Goal: Information Seeking & Learning: Learn about a topic

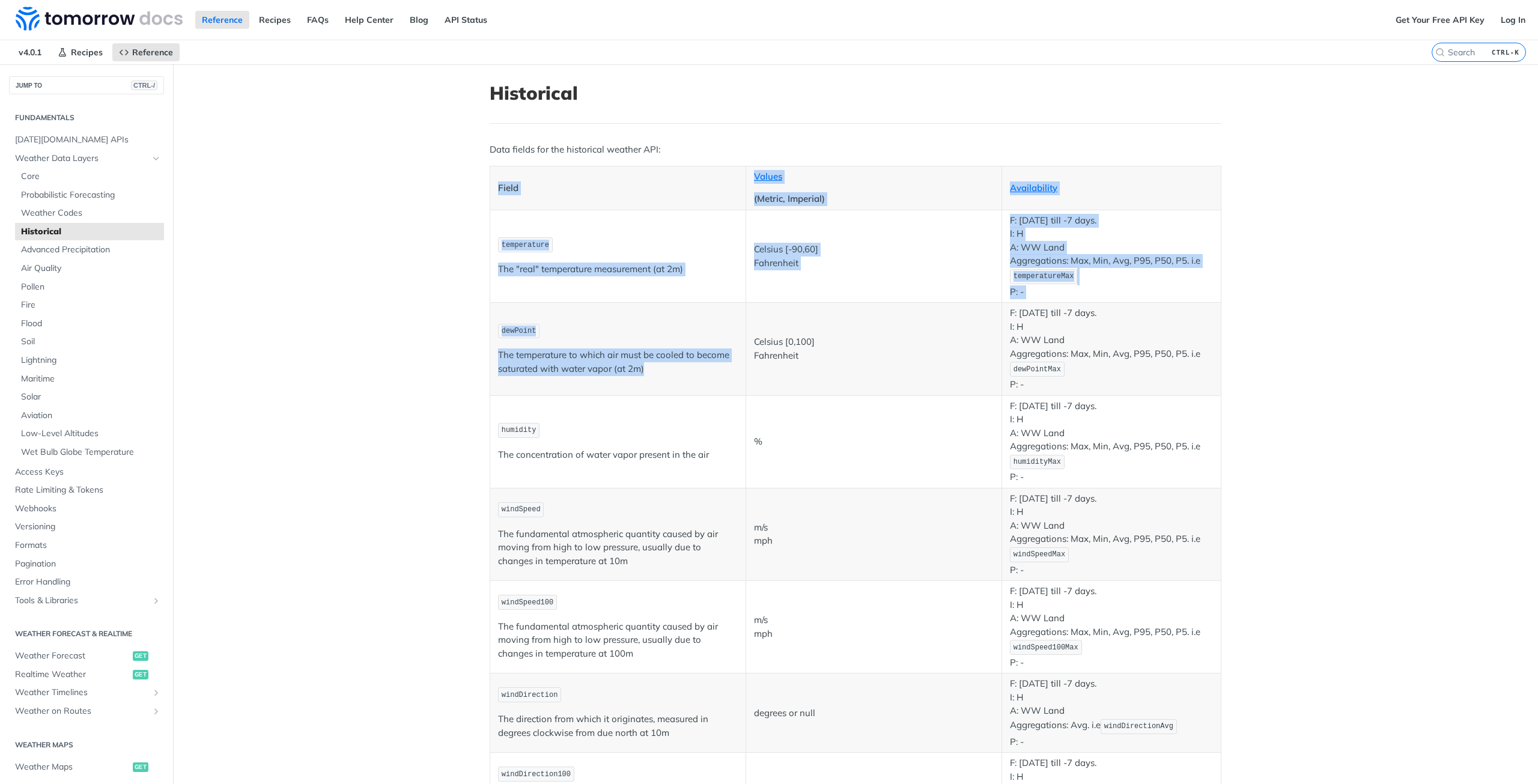
drag, startPoint x: 655, startPoint y: 372, endPoint x: 466, endPoint y: 356, distance: 189.7
click at [504, 355] on p "The temperature to which air must be cooled to become saturated with water vapo…" at bounding box center [618, 361] width 240 height 27
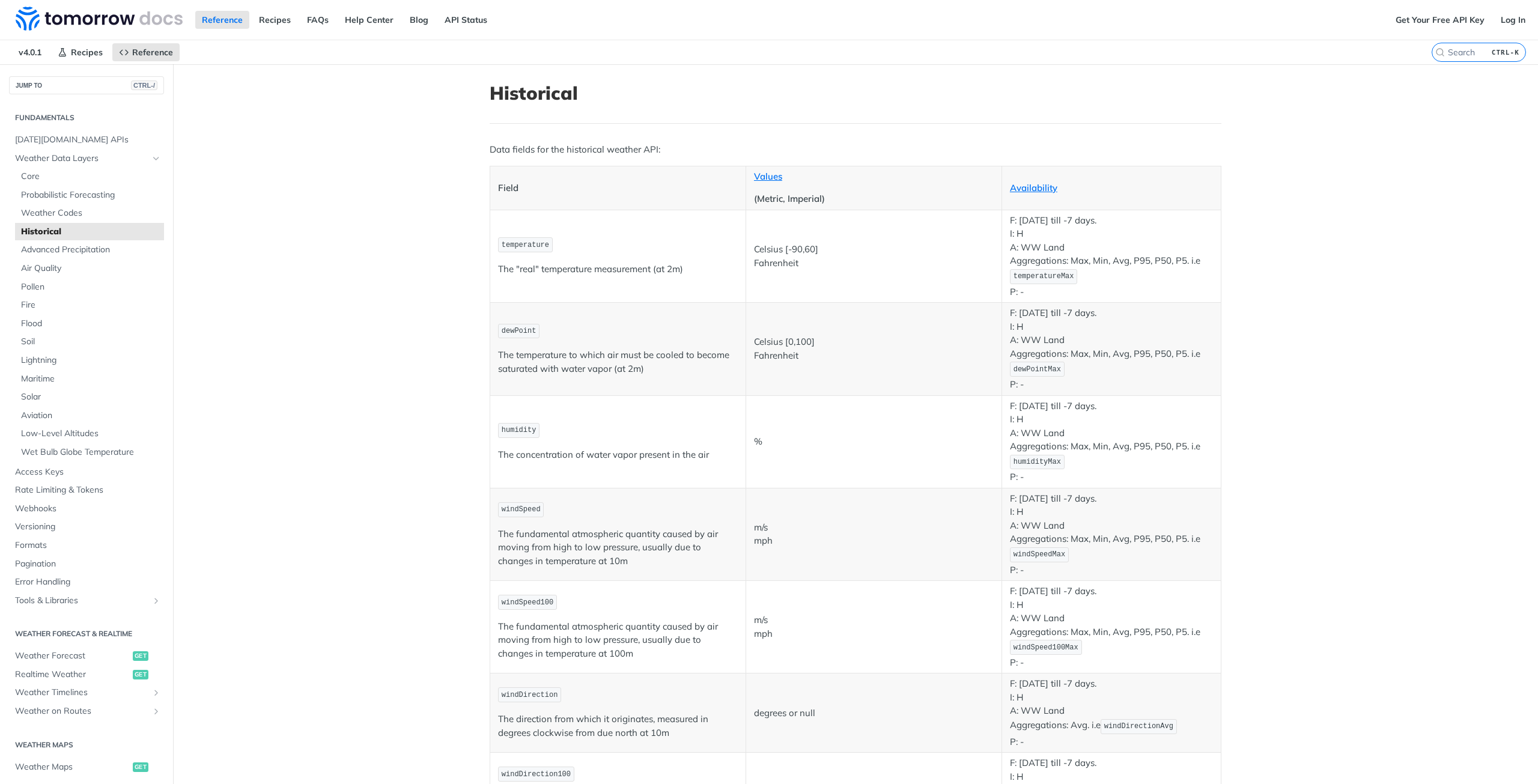
click at [616, 362] on p "The temperature to which air must be cooled to become saturated with water vapo…" at bounding box center [618, 361] width 240 height 27
drag, startPoint x: 643, startPoint y: 370, endPoint x: 515, endPoint y: 334, distance: 133.0
click at [490, 352] on td "dewPoint The temperature to which air must be cooled to become saturated with w…" at bounding box center [618, 349] width 256 height 92
click at [638, 282] on td "temperature The "real" temperature measurement (at 2m)" at bounding box center [618, 256] width 256 height 92
drag, startPoint x: 681, startPoint y: 269, endPoint x: 493, endPoint y: 278, distance: 188.2
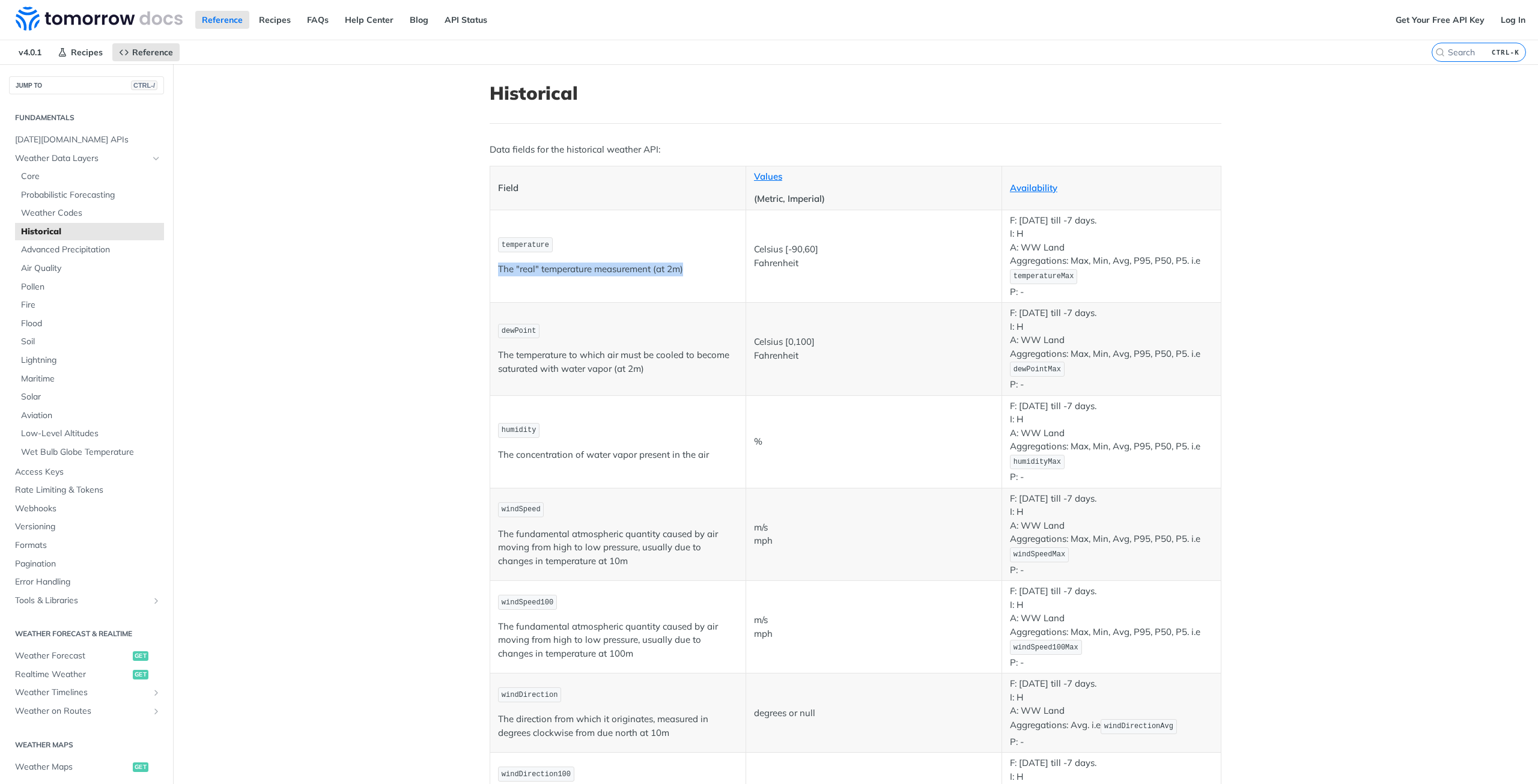
click at [493, 278] on td "temperature The "real" temperature measurement (at 2m)" at bounding box center [618, 256] width 256 height 92
drag, startPoint x: 705, startPoint y: 457, endPoint x: 491, endPoint y: 458, distance: 214.0
click at [491, 458] on td "humidity The concentration of water vapor present in the air" at bounding box center [618, 441] width 256 height 92
click at [576, 559] on p "The fundamental atmospheric quantity caused by air moving from high to low pres…" at bounding box center [618, 548] width 240 height 41
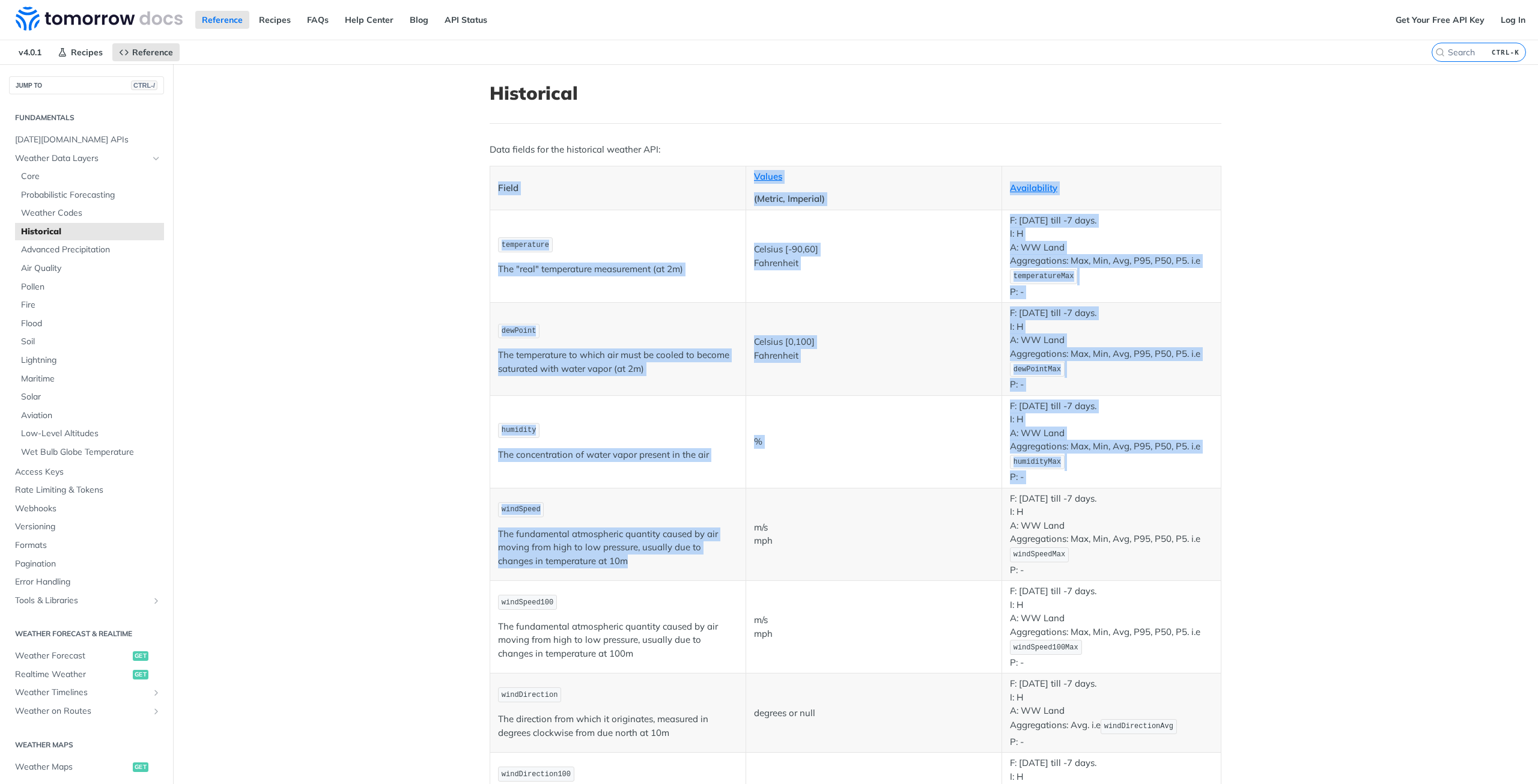
drag, startPoint x: 597, startPoint y: 569, endPoint x: 463, endPoint y: 542, distance: 136.7
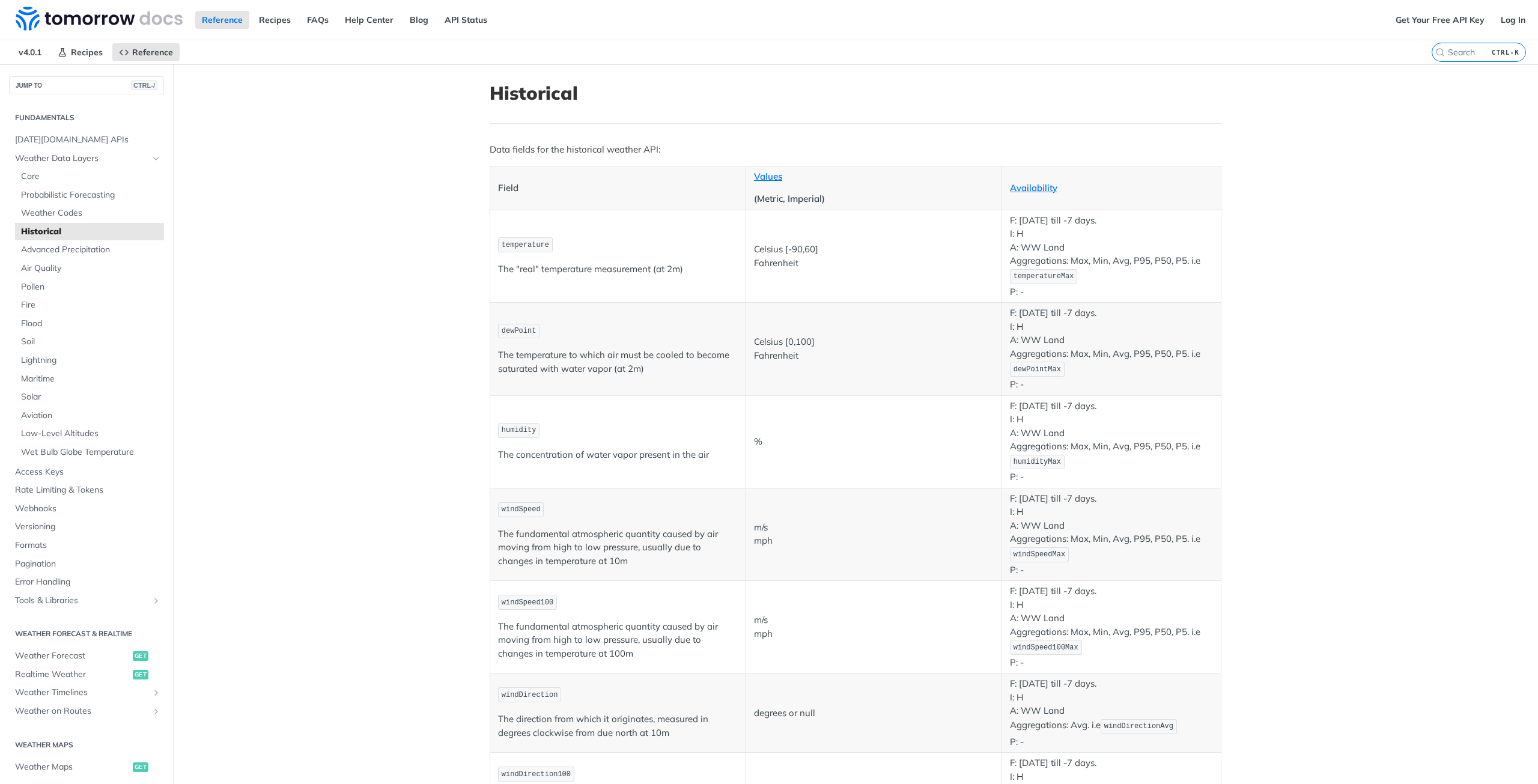
scroll to position [120, 0]
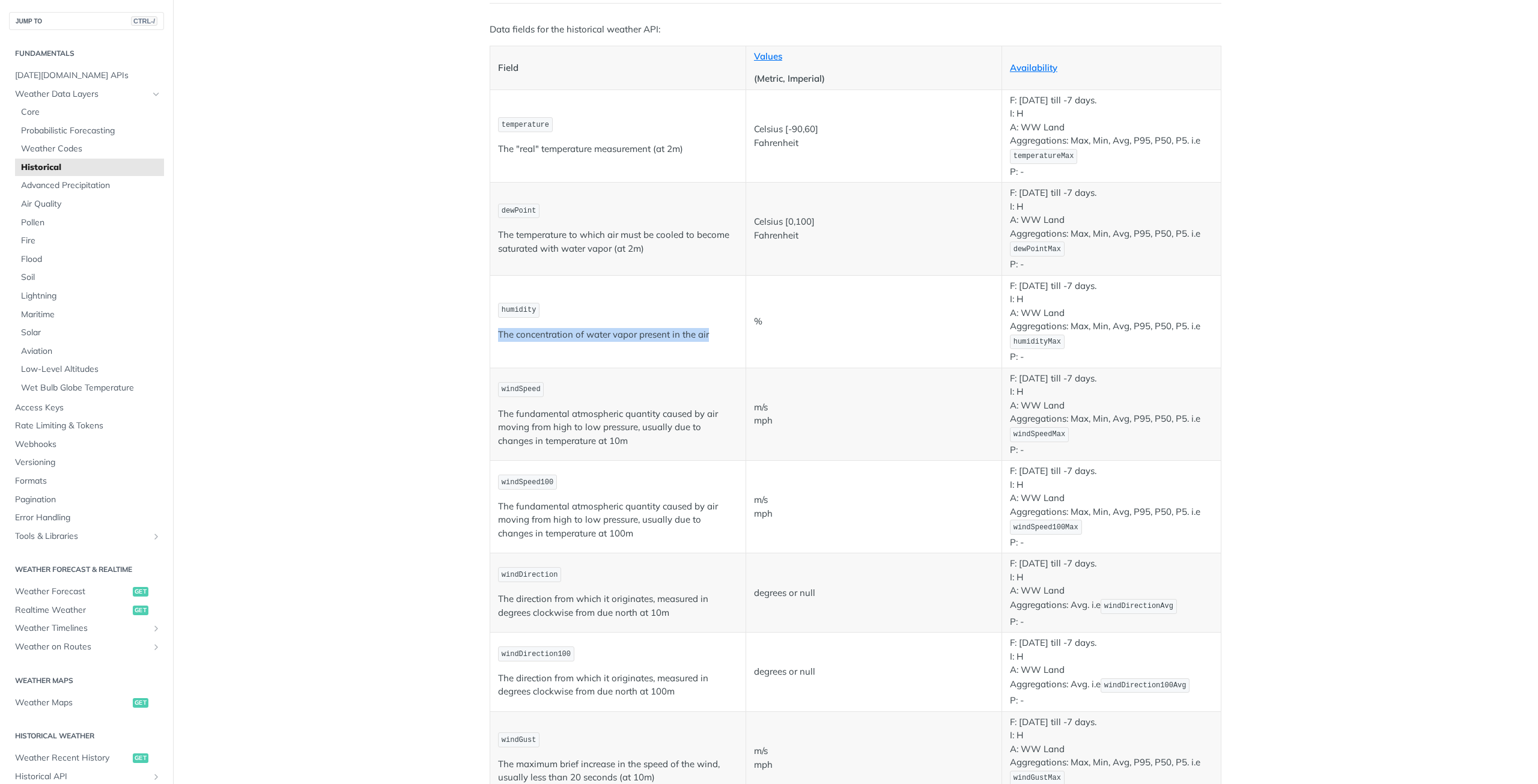
drag, startPoint x: 708, startPoint y: 336, endPoint x: 489, endPoint y: 344, distance: 219.1
click at [490, 344] on td "humidity The concentration of water vapor present in the air" at bounding box center [618, 321] width 256 height 92
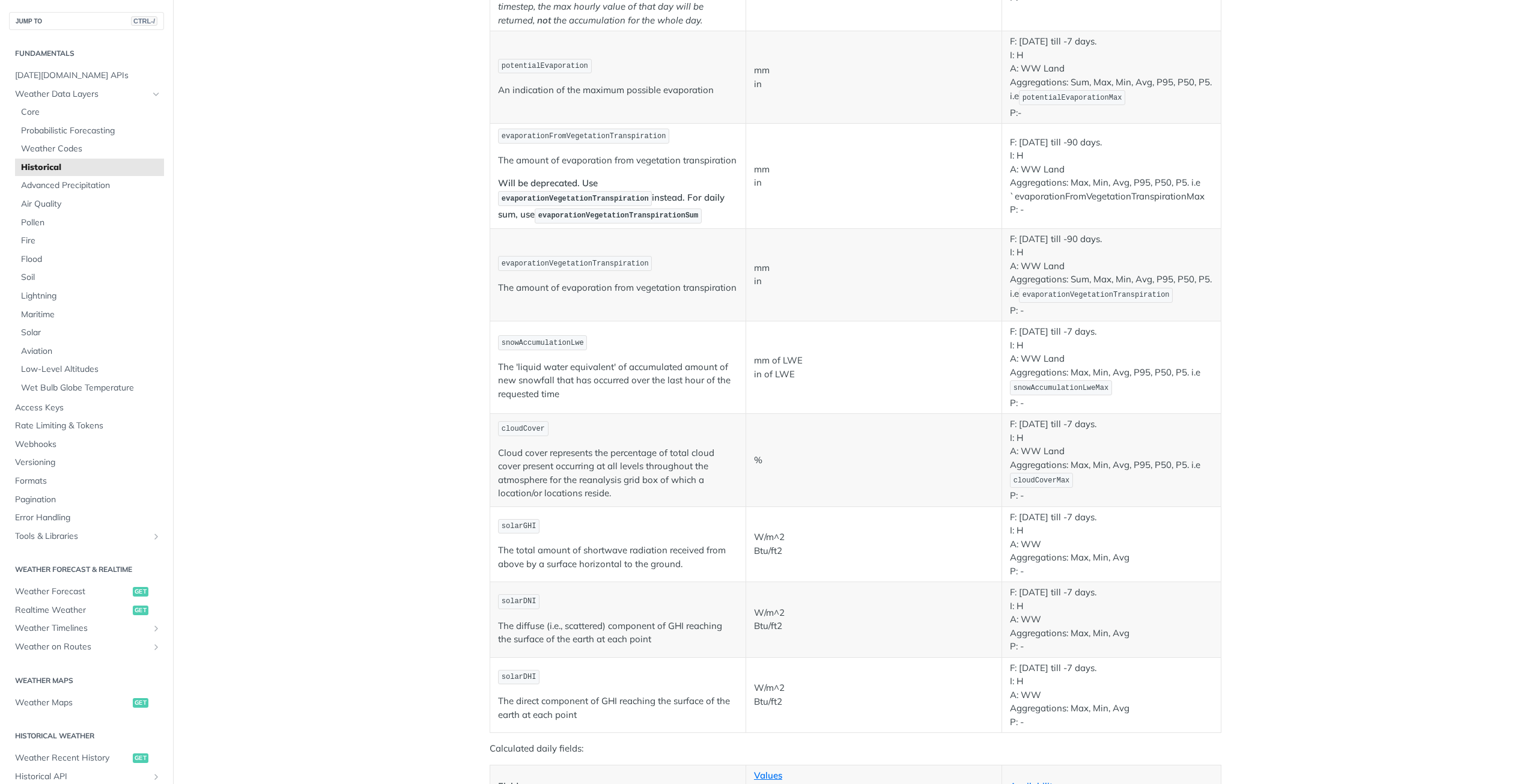
scroll to position [1608, 0]
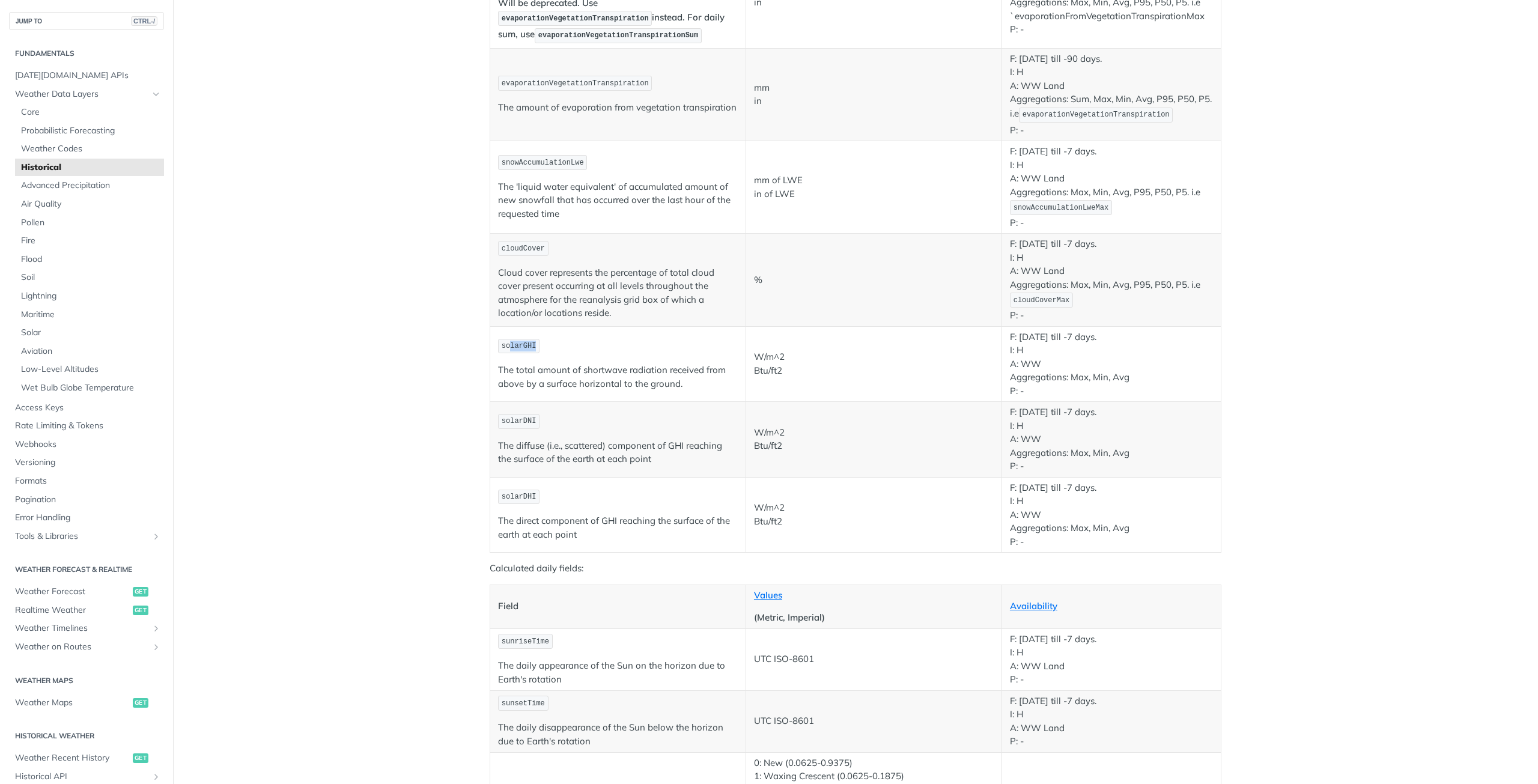
drag, startPoint x: 534, startPoint y: 344, endPoint x: 504, endPoint y: 344, distance: 30.0
click at [504, 344] on p "solarGHI" at bounding box center [618, 346] width 240 height 18
click at [508, 344] on span "solarGHI" at bounding box center [519, 345] width 35 height 8
drag, startPoint x: 496, startPoint y: 346, endPoint x: 538, endPoint y: 345, distance: 42.0
click at [538, 345] on p "solarGHI" at bounding box center [618, 346] width 240 height 18
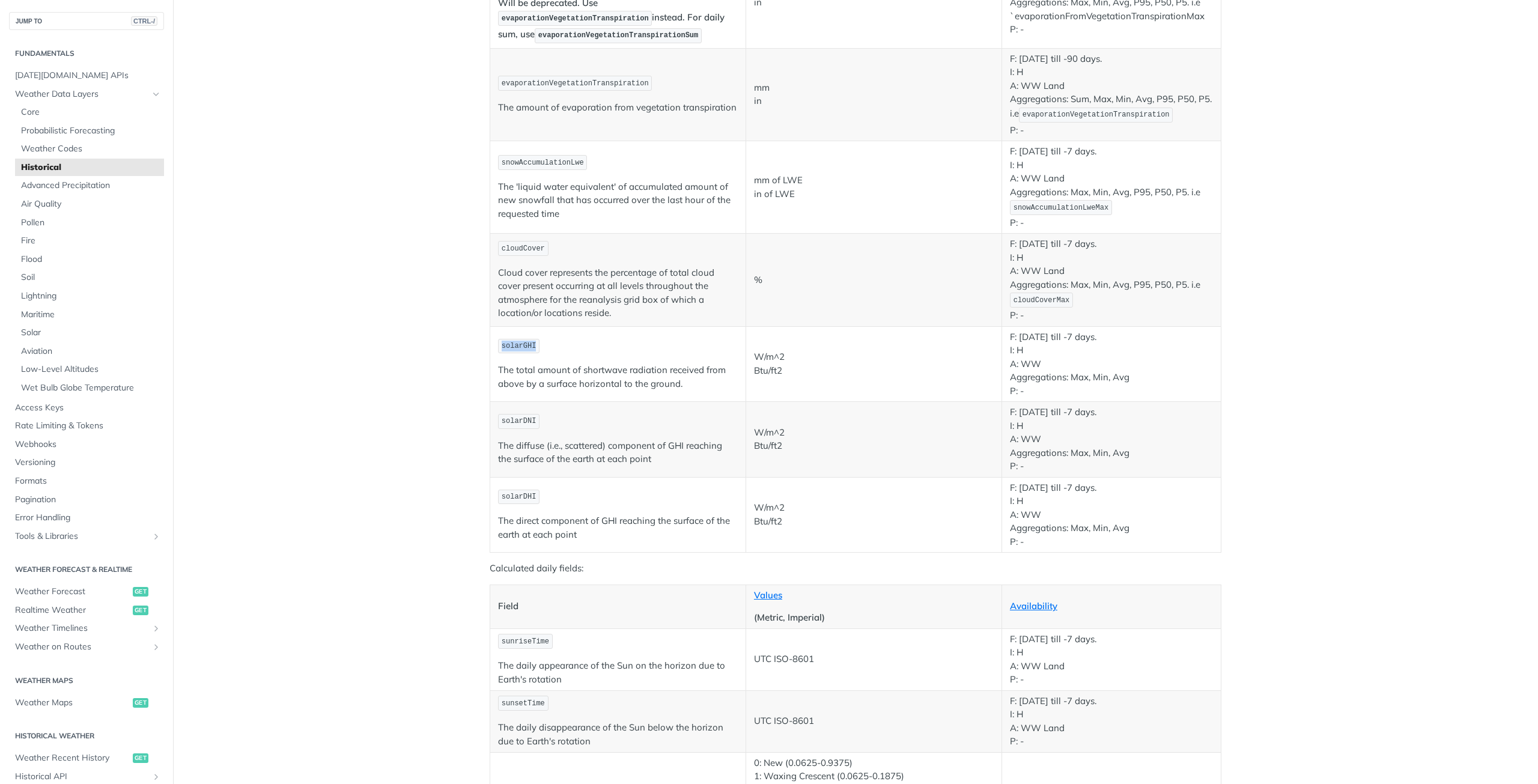
copy span "solarGHI"
